Goal: Task Accomplishment & Management: Manage account settings

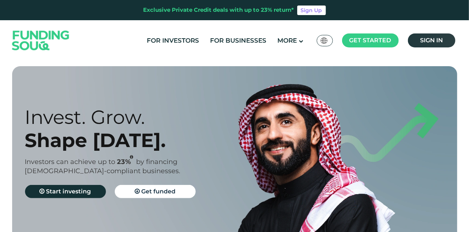
click at [442, 36] on link "Sign in" at bounding box center [431, 40] width 47 height 14
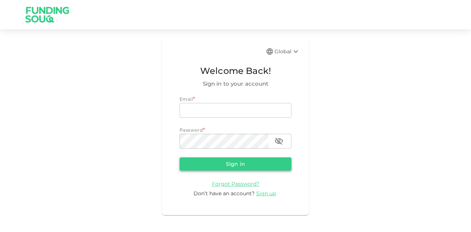
type input "mohanad.y.yasin@hotmail.com"
click at [268, 170] on button "Sign in" at bounding box center [236, 164] width 112 height 13
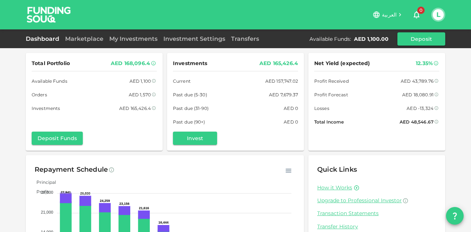
click at [91, 44] on div "Dashboard Marketplace My Investments Investment Settings Transfers Available Fu…" at bounding box center [236, 38] width 420 height 13
click at [92, 38] on link "Marketplace" at bounding box center [84, 38] width 44 height 7
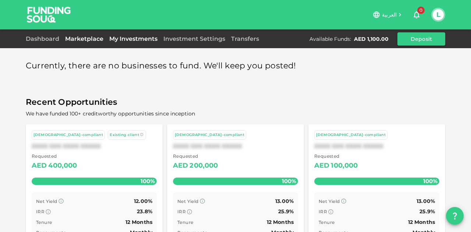
click at [132, 42] on link "My Investments" at bounding box center [133, 38] width 54 height 7
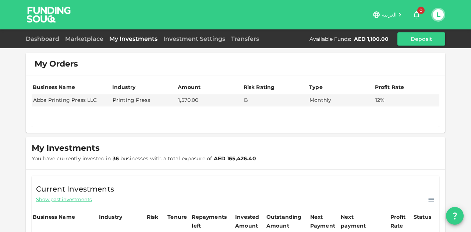
click at [227, 45] on div "Dashboard Marketplace My Investments Investment Settings Transfers Available Fu…" at bounding box center [235, 38] width 471 height 19
click at [205, 40] on link "Investment Settings" at bounding box center [194, 38] width 68 height 7
